Goal: Task Accomplishment & Management: Manage account settings

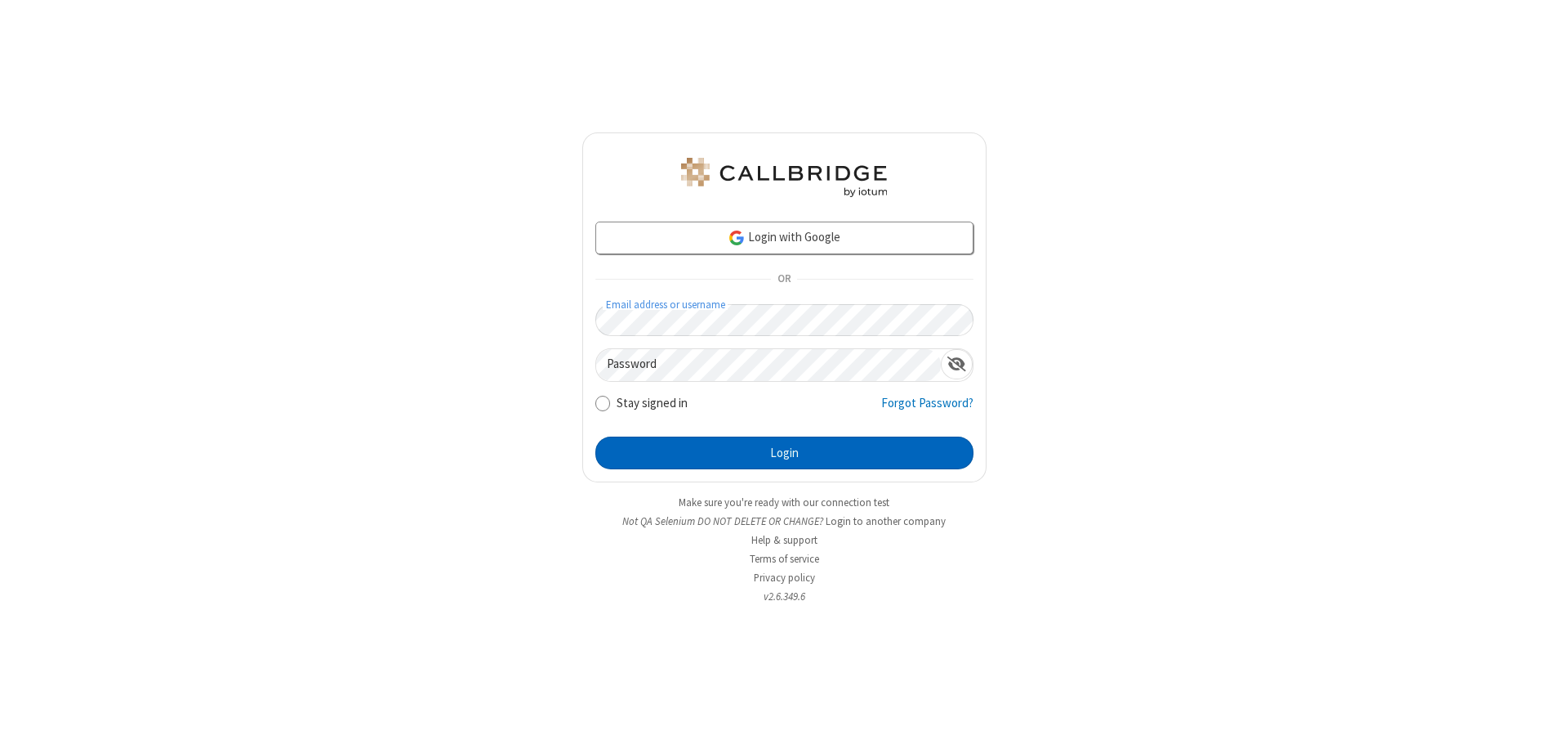
click at [784, 452] on button "Login" at bounding box center [784, 452] width 379 height 33
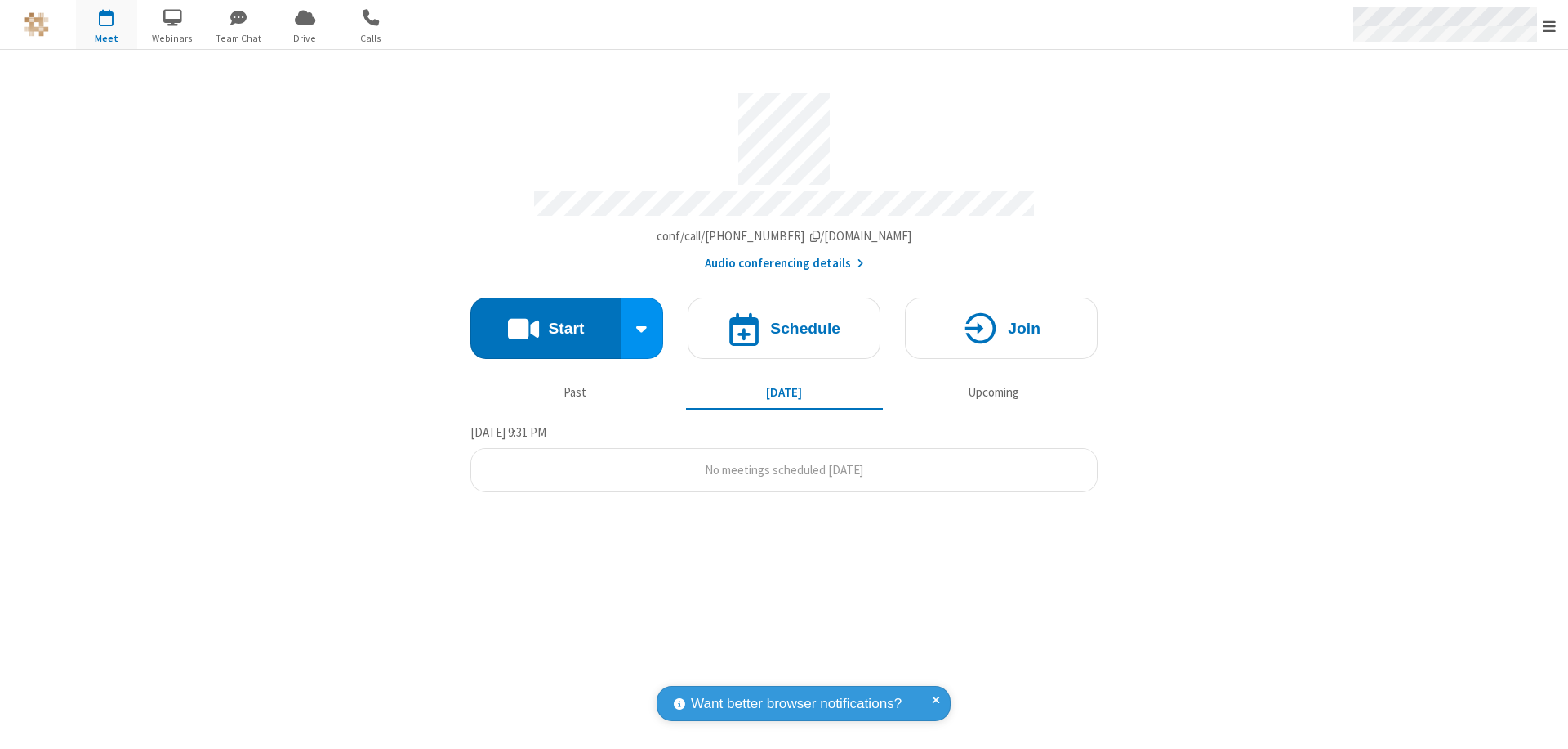
click at [1549, 25] on span "Open menu" at bounding box center [1549, 26] width 13 height 16
